Goal: Task Accomplishment & Management: Manage account settings

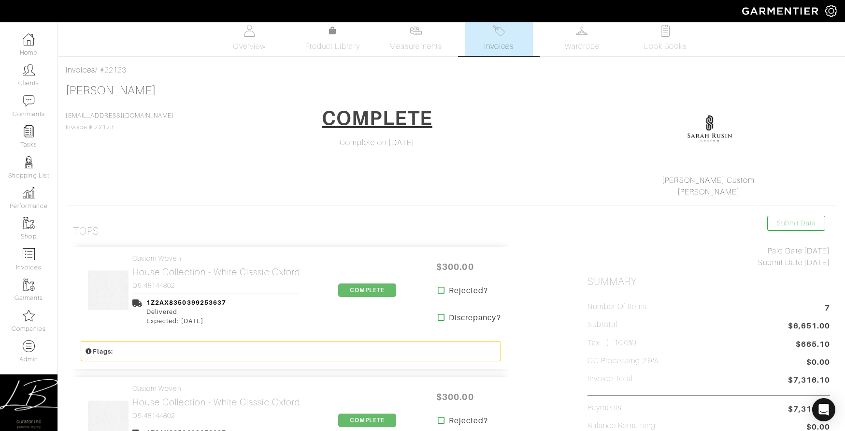
scroll to position [5, 0]
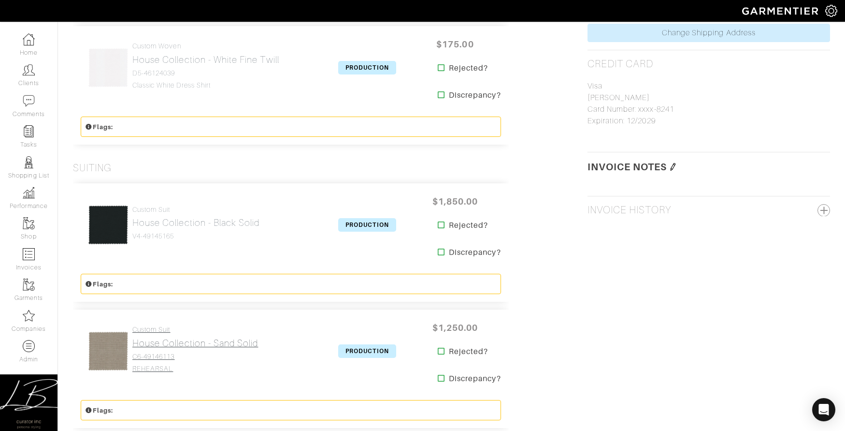
scroll to position [601, 0]
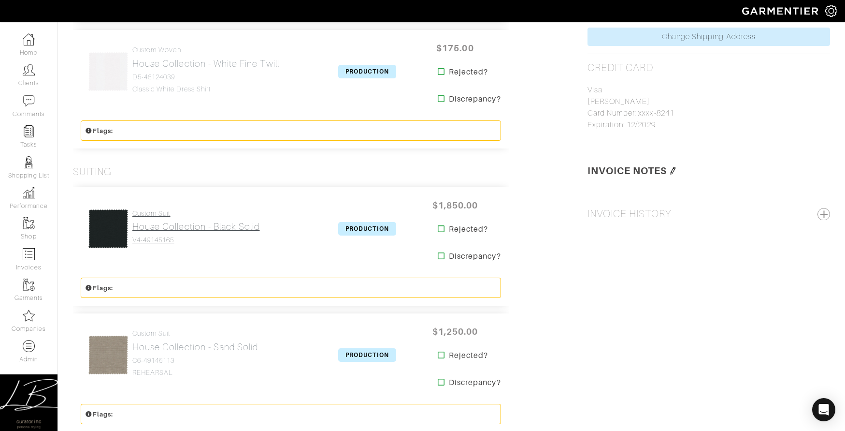
click at [226, 222] on h2 "House Collection - Black Solid" at bounding box center [196, 226] width 128 height 11
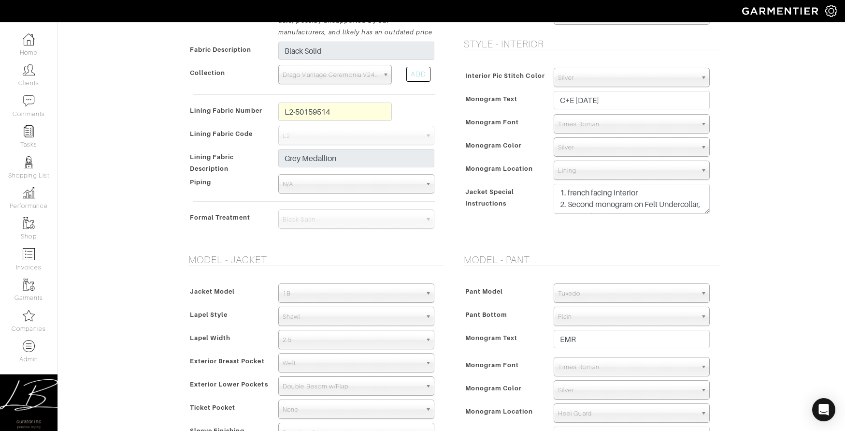
scroll to position [457, 0]
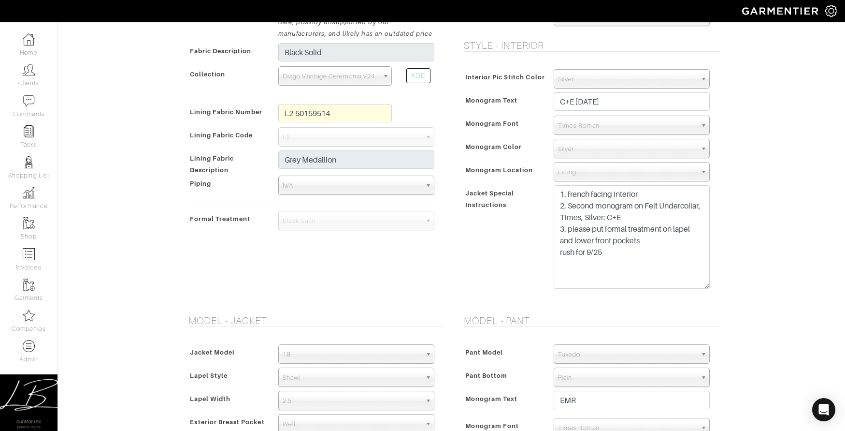
drag, startPoint x: 706, startPoint y: 213, endPoint x: 695, endPoint y: 287, distance: 74.9
click at [695, 287] on textarea "1. french facing interior 2. Second monogram on Felt Undercollar, Times, Silver…" at bounding box center [632, 236] width 156 height 103
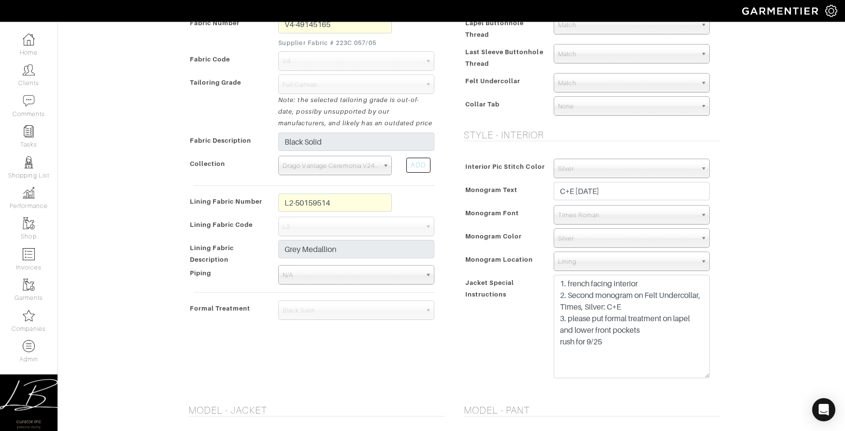
scroll to position [0, 0]
